Goal: Task Accomplishment & Management: Use online tool/utility

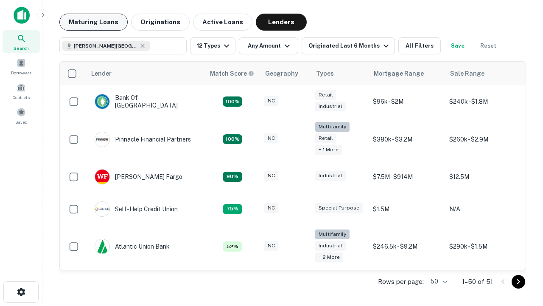
click at [93, 22] on button "Maturing Loans" at bounding box center [93, 22] width 68 height 17
